Goal: Task Accomplishment & Management: Manage account settings

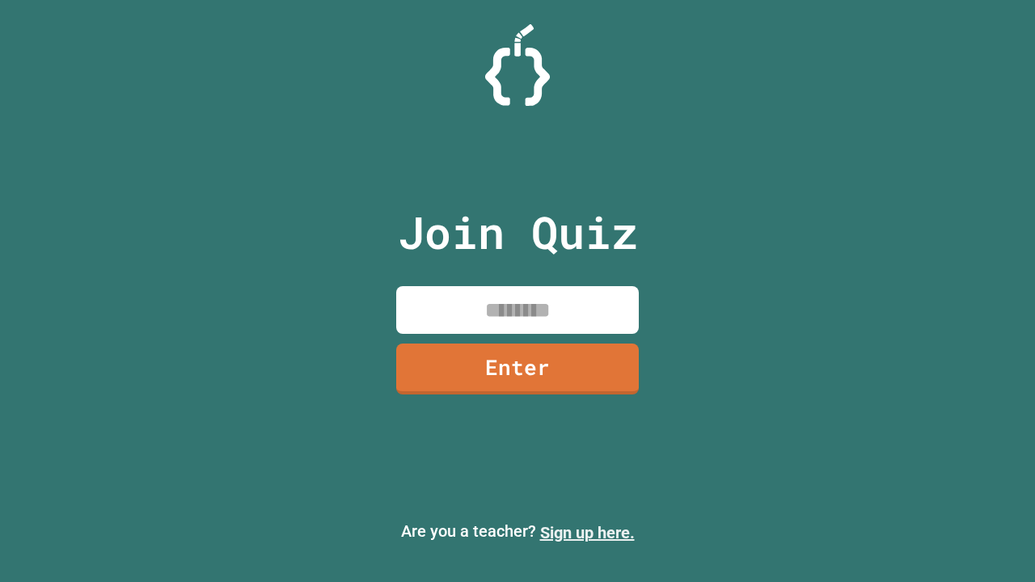
click at [580, 533] on link "Sign up here." at bounding box center [587, 532] width 95 height 19
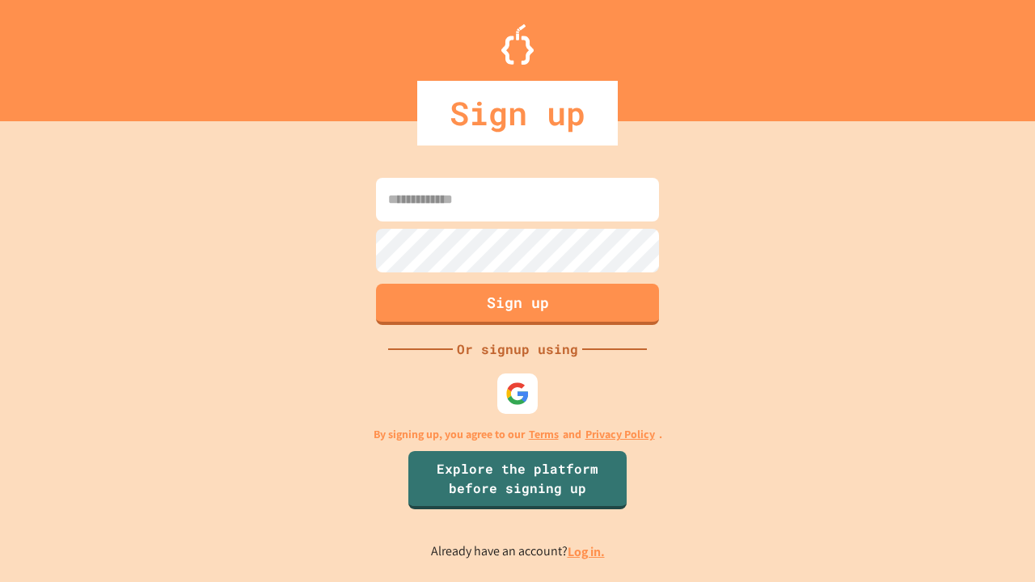
click at [587, 552] on link "Log in." at bounding box center [586, 552] width 37 height 17
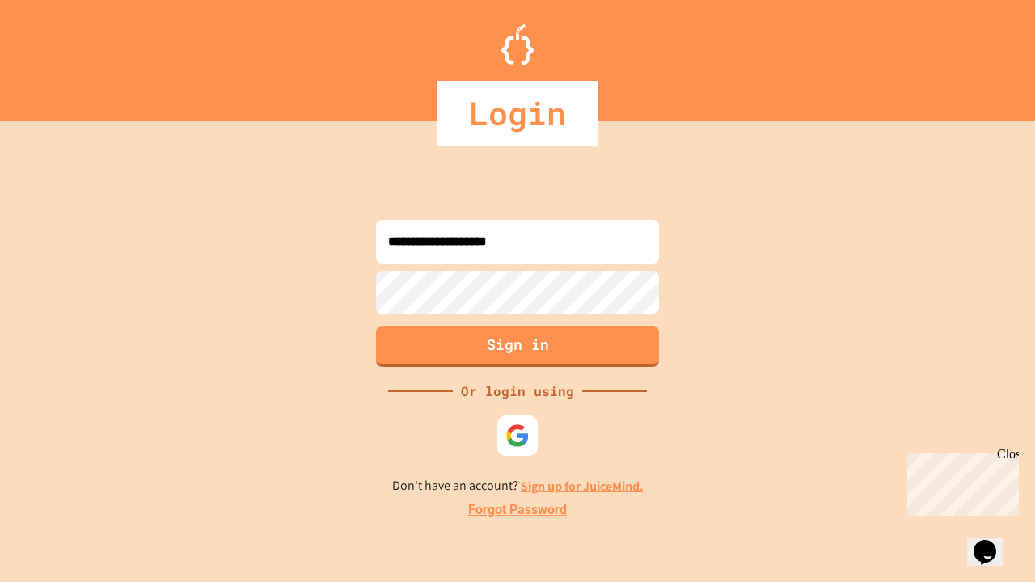
type input "**********"
